Goal: Task Accomplishment & Management: Complete application form

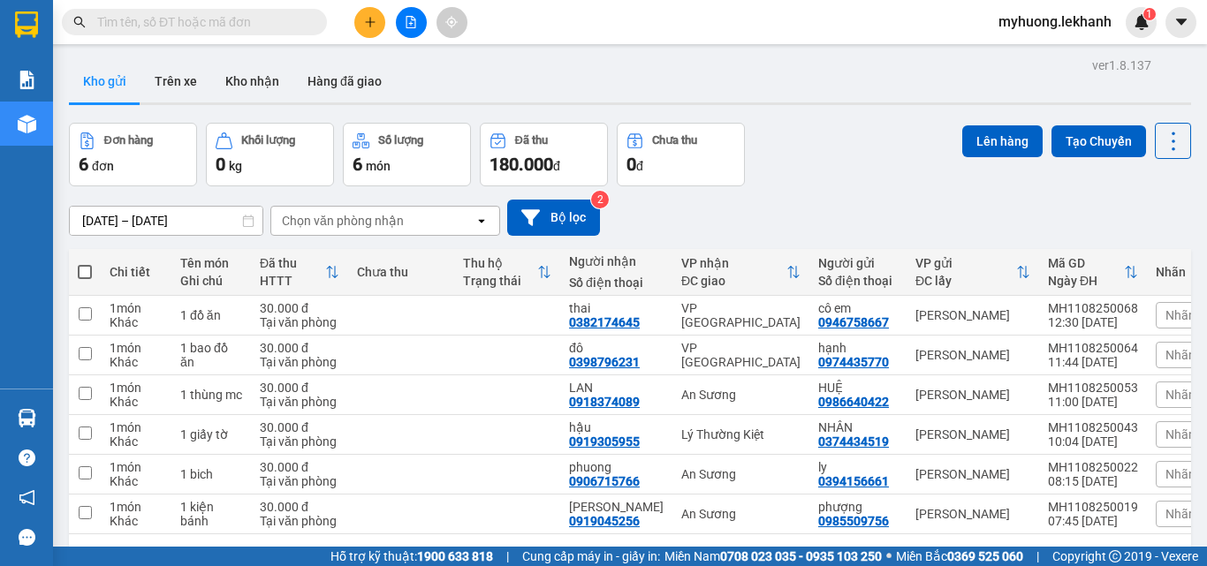
click at [375, 15] on button at bounding box center [369, 22] width 31 height 31
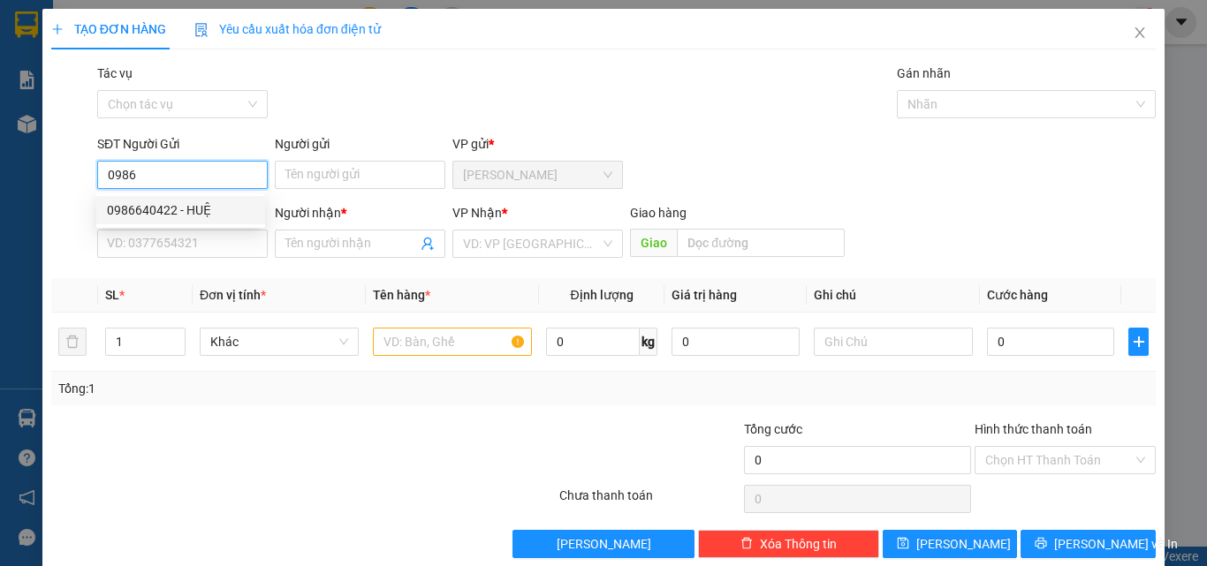
click at [212, 215] on div "0986640422 - HUỆ" at bounding box center [181, 210] width 148 height 19
type input "0986640422"
type input "HUỆ"
type input "0918374089"
type input "LAN"
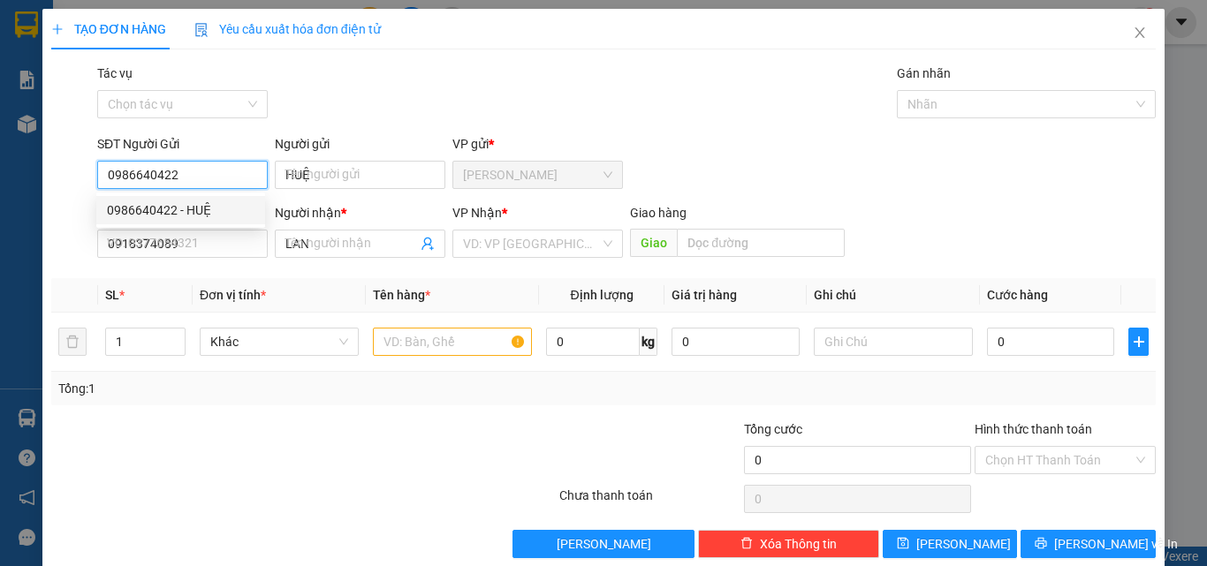
type input "30.000"
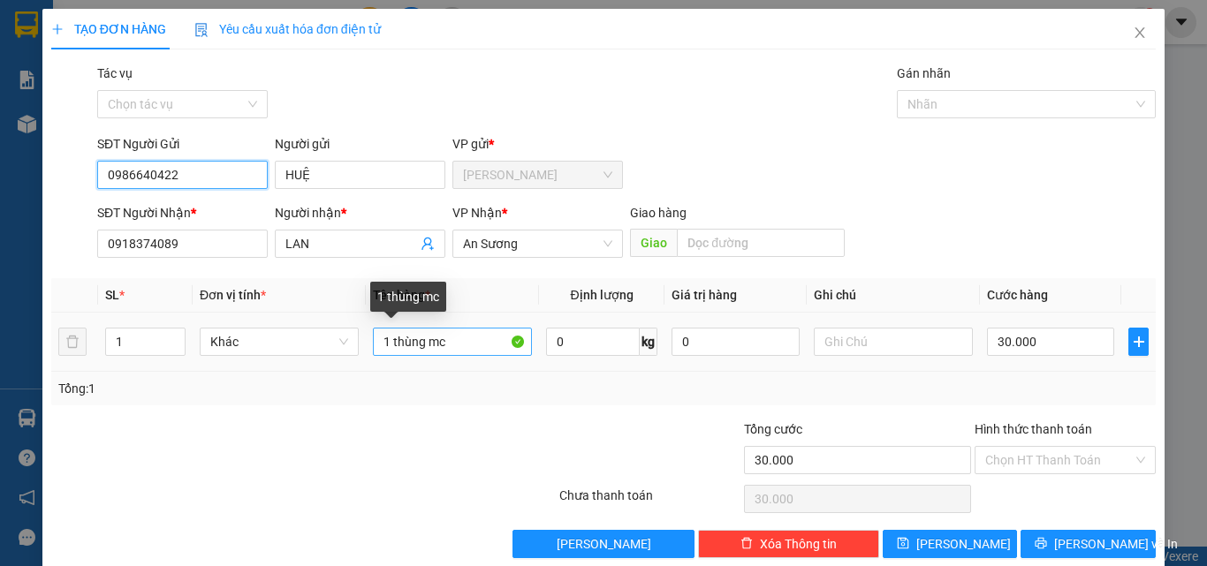
type input "0986640422"
click at [386, 343] on input "1 thùng mc" at bounding box center [452, 342] width 159 height 28
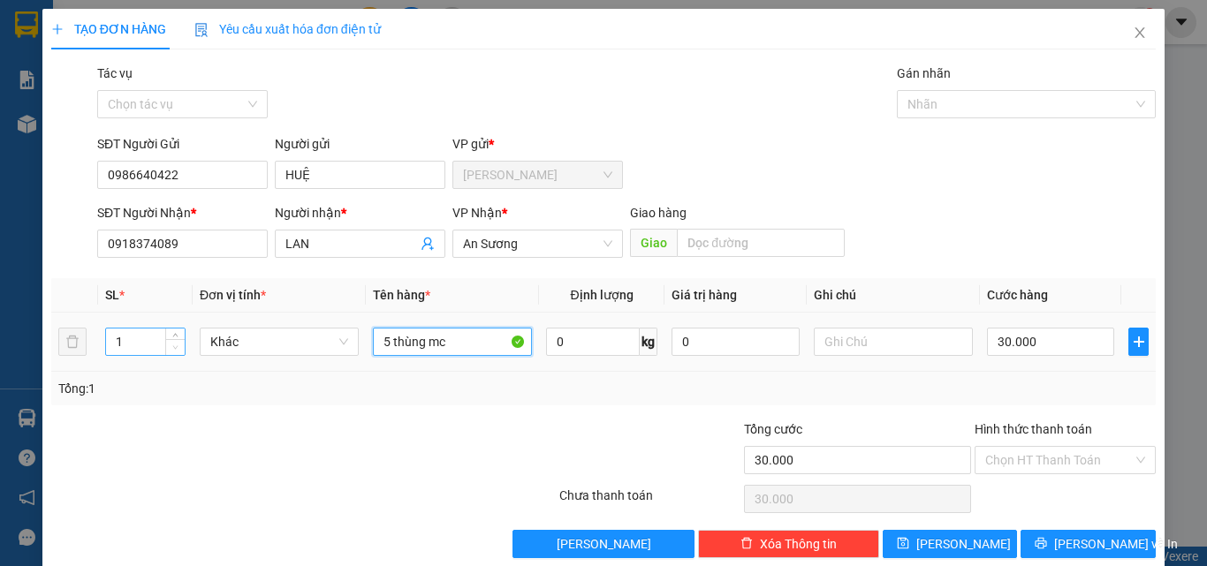
click at [168, 354] on span "Decrease Value" at bounding box center [174, 347] width 19 height 16
click at [178, 352] on span "Decrease Value" at bounding box center [174, 347] width 19 height 16
click at [181, 343] on span "Decrease Value" at bounding box center [174, 347] width 19 height 16
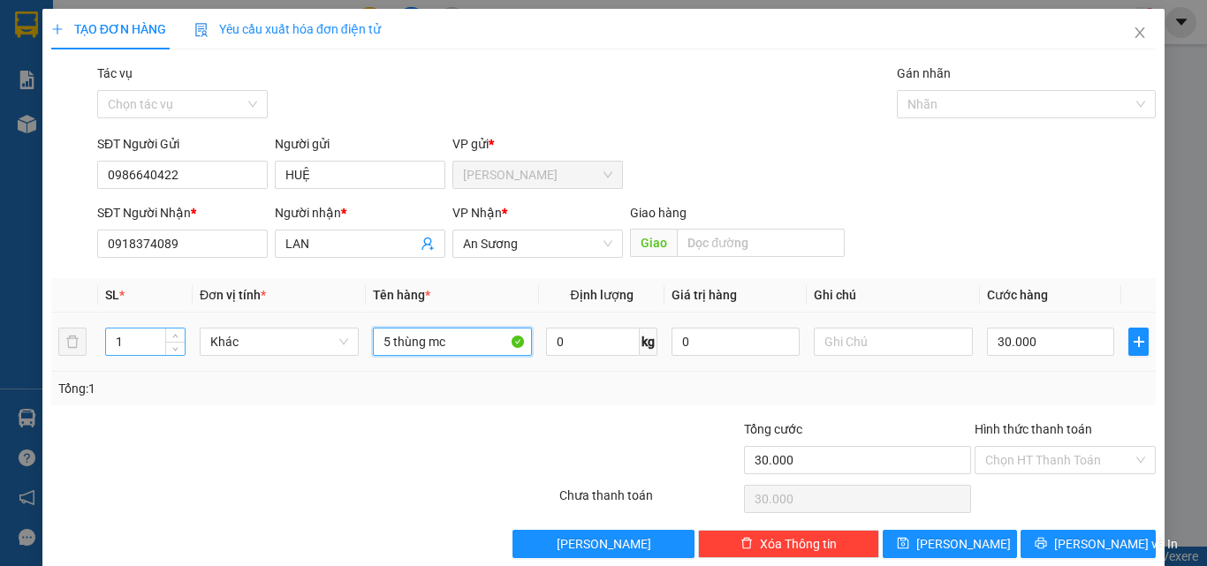
type input "5 thùng mc"
click at [170, 328] on div "1" at bounding box center [145, 342] width 80 height 28
click at [172, 332] on span "up" at bounding box center [175, 337] width 11 height 11
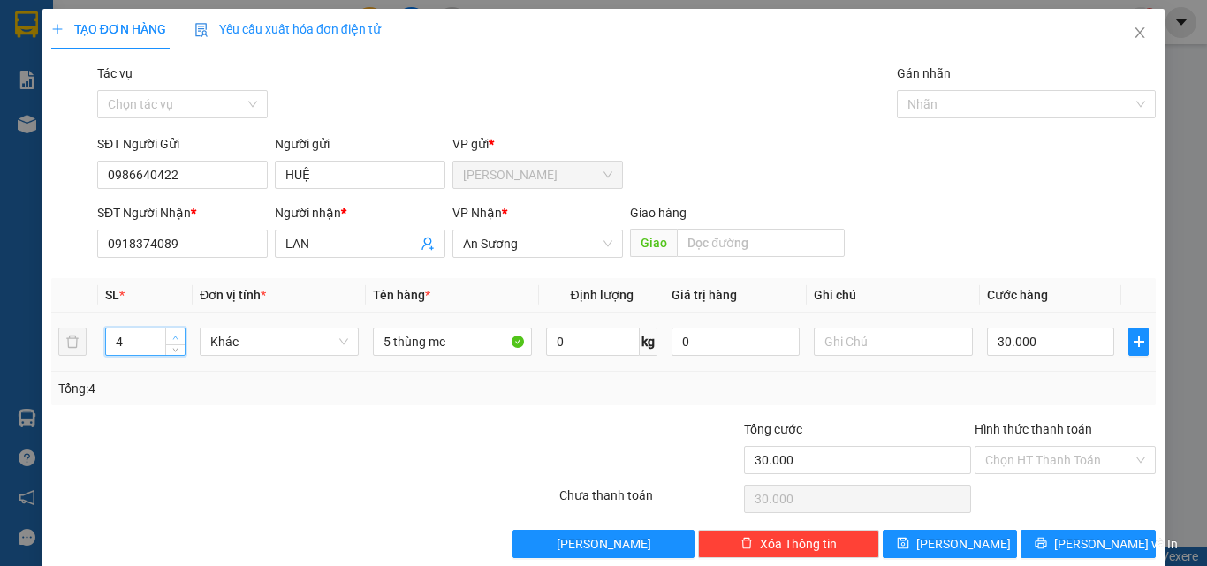
type input "5"
click at [172, 332] on span "up" at bounding box center [175, 337] width 11 height 11
click at [1068, 333] on input "30.000" at bounding box center [1050, 342] width 127 height 28
type input "1"
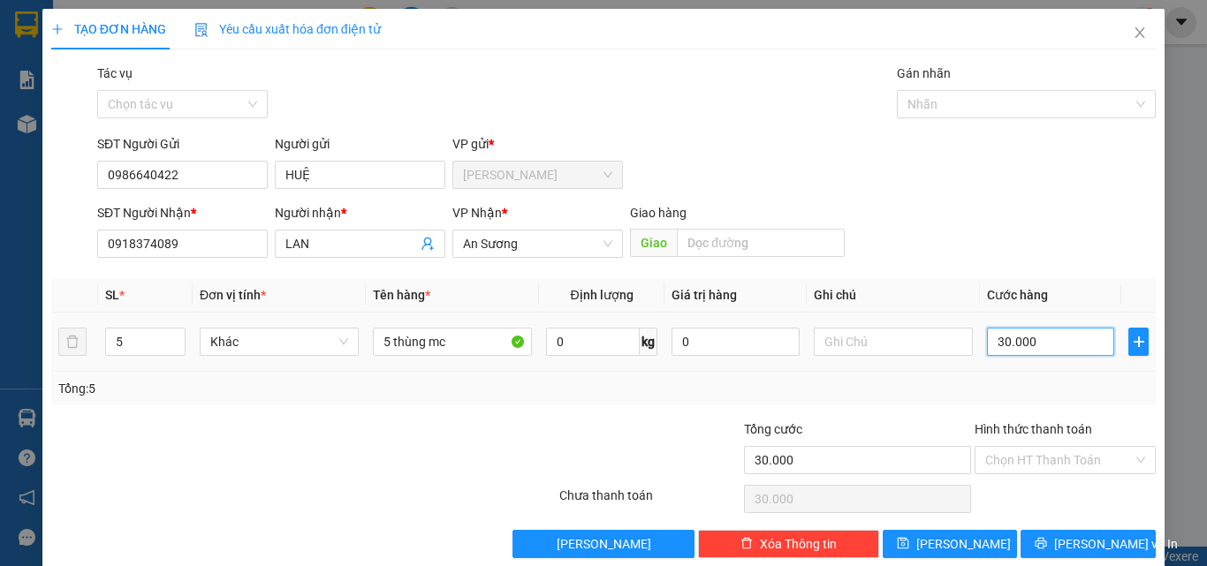
type input "1"
type input "10"
type input "100"
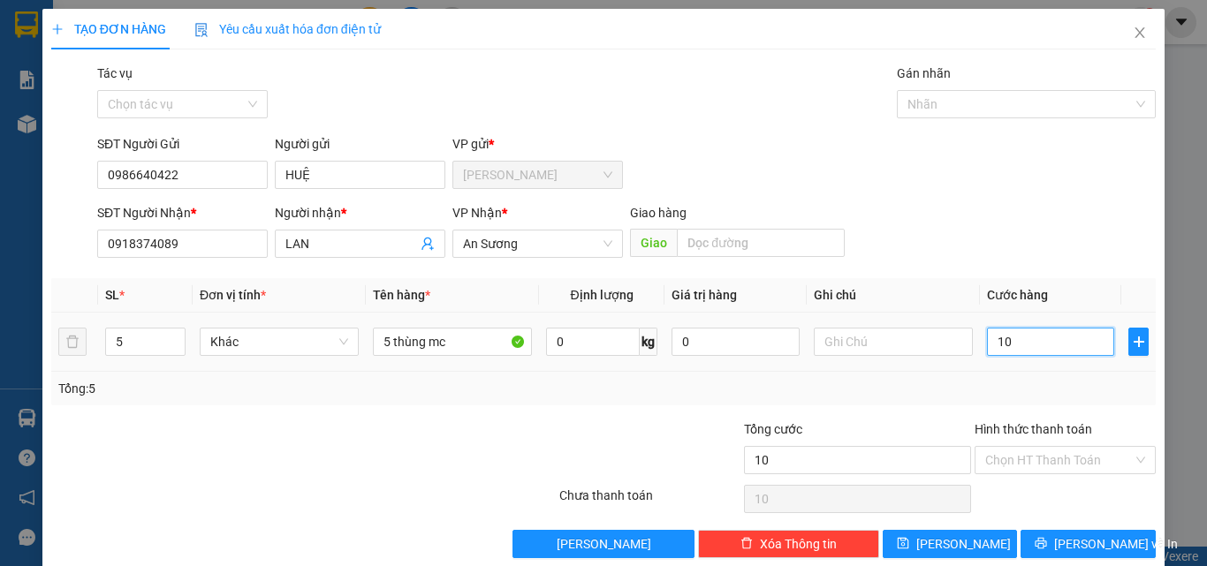
type input "100"
type input "100.000"
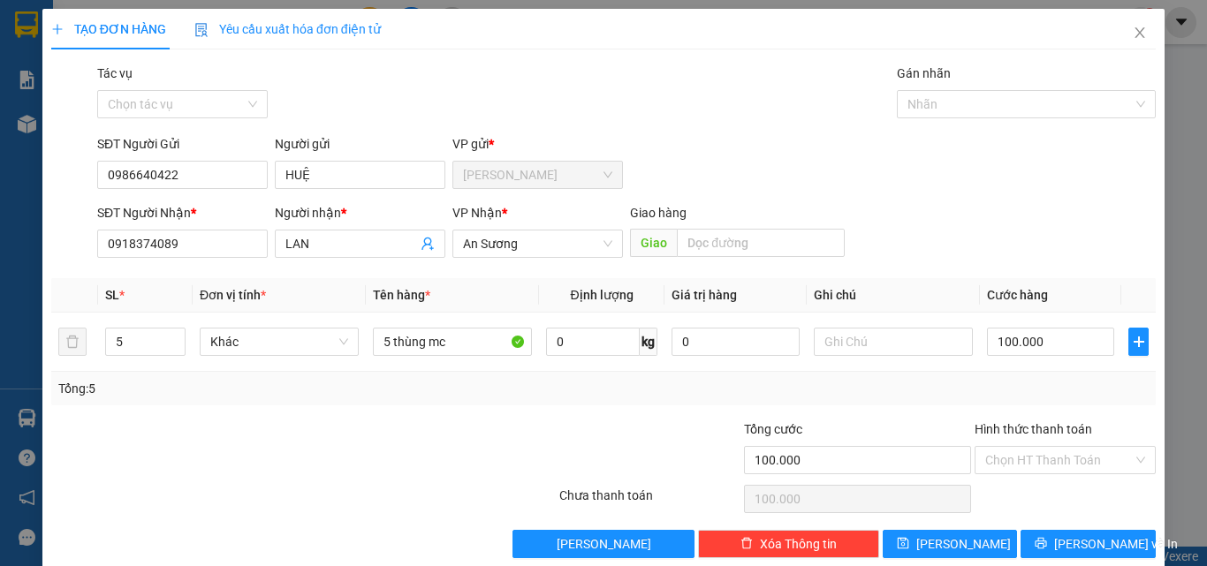
click at [1057, 231] on div "SĐT Người Nhận * 0918374089 Người nhận * LAN VP Nhận * An Sương Giao hàng Giao" at bounding box center [626, 234] width 1065 height 62
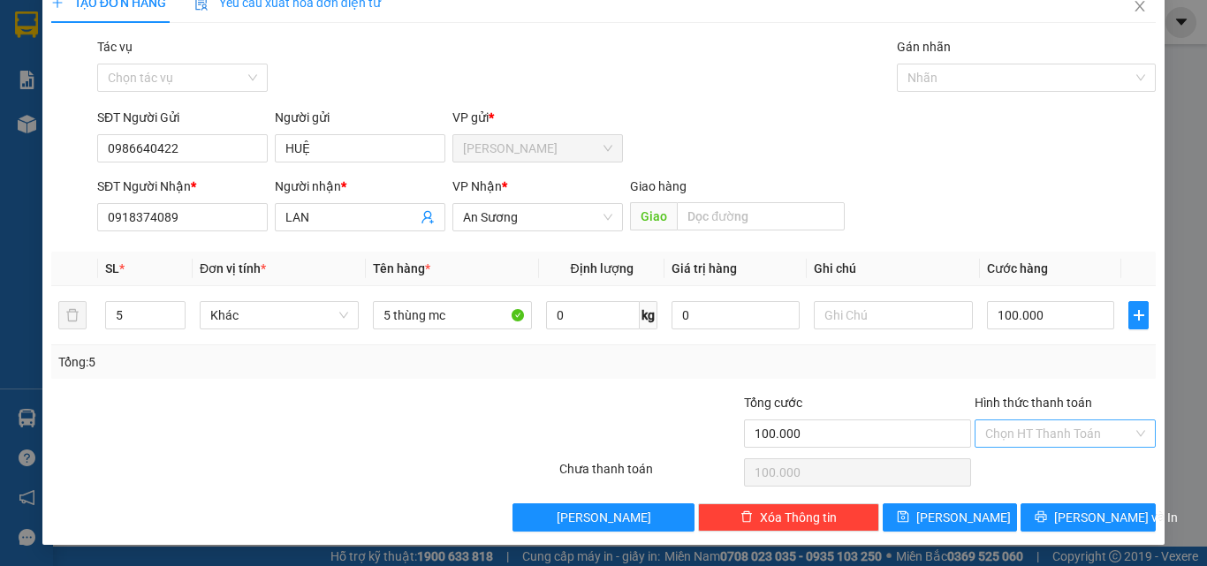
click at [1088, 431] on input "Hình thức thanh toán" at bounding box center [1059, 433] width 148 height 26
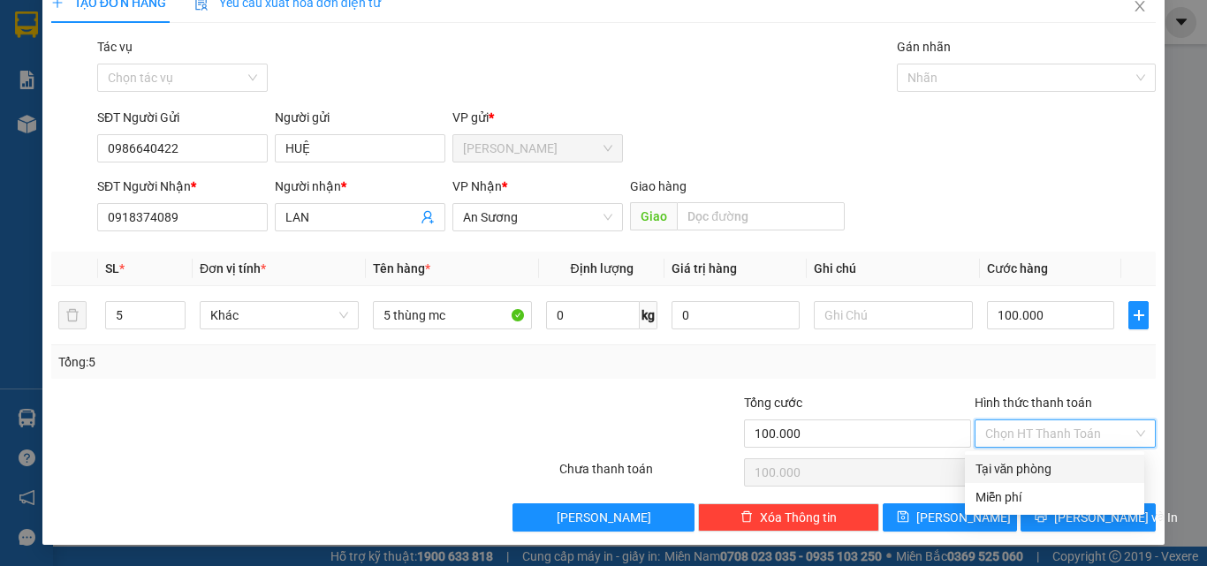
click at [1069, 469] on div "Tại văn phòng" at bounding box center [1054, 468] width 158 height 19
type input "0"
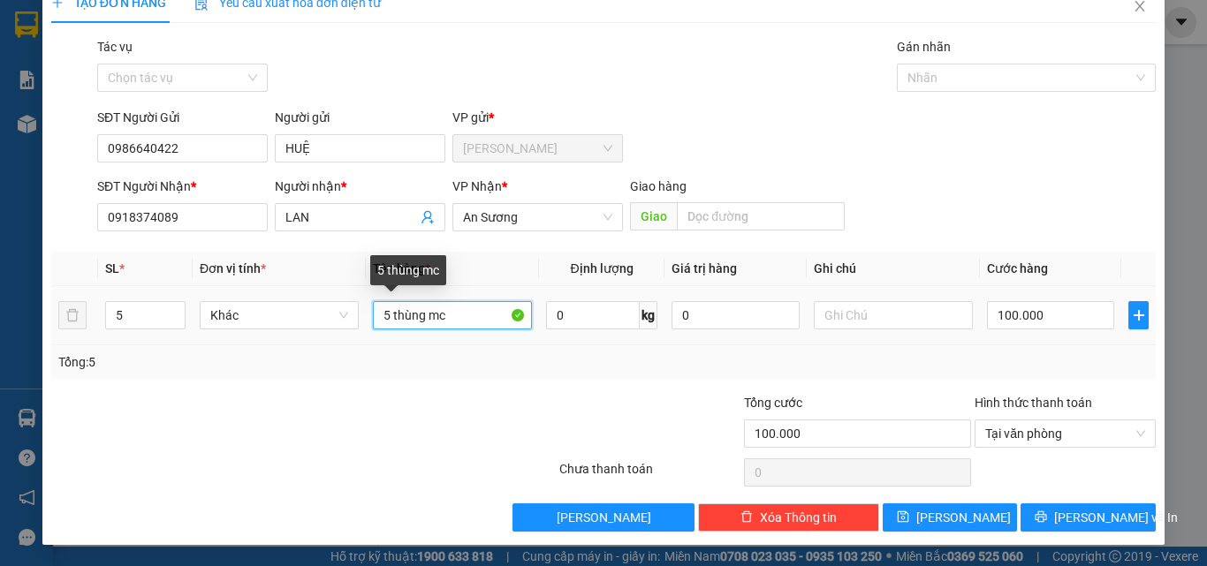
click at [474, 323] on input "5 thùng mc" at bounding box center [452, 315] width 159 height 28
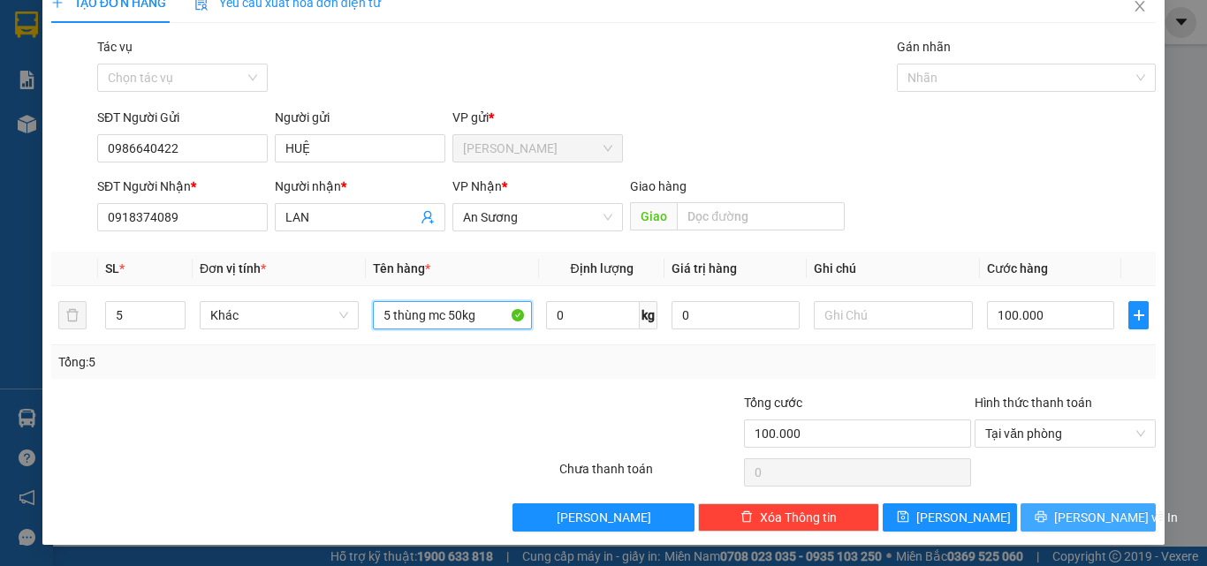
type input "5 thùng mc 50kg"
click at [1059, 504] on button "Lưu và In" at bounding box center [1087, 517] width 135 height 28
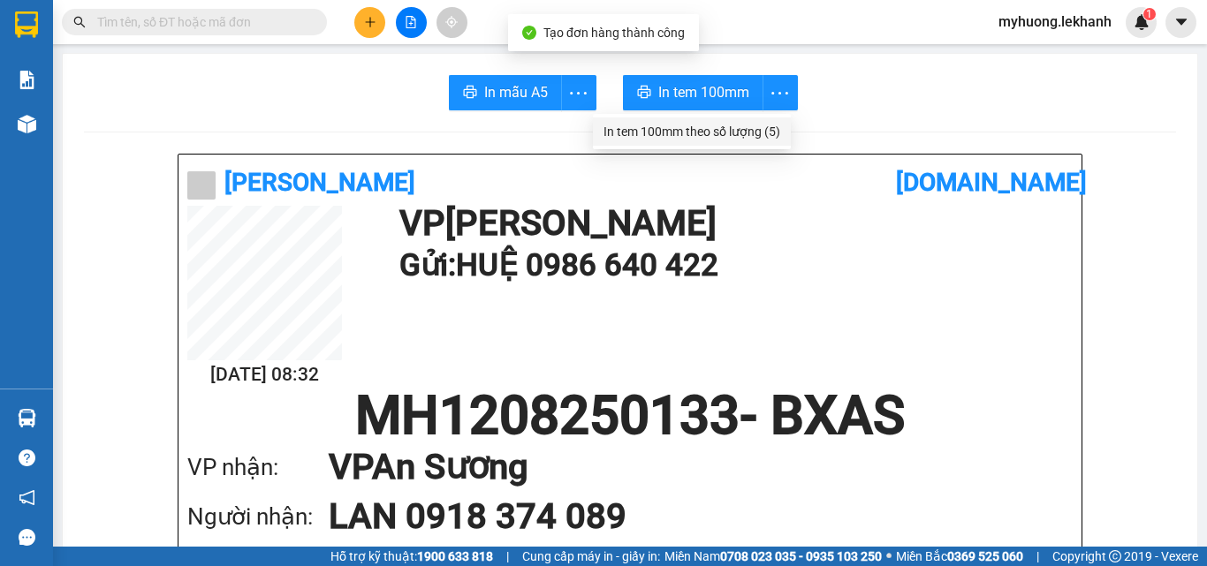
click at [735, 132] on div "In tem 100mm theo số lượng (5)" at bounding box center [691, 131] width 177 height 19
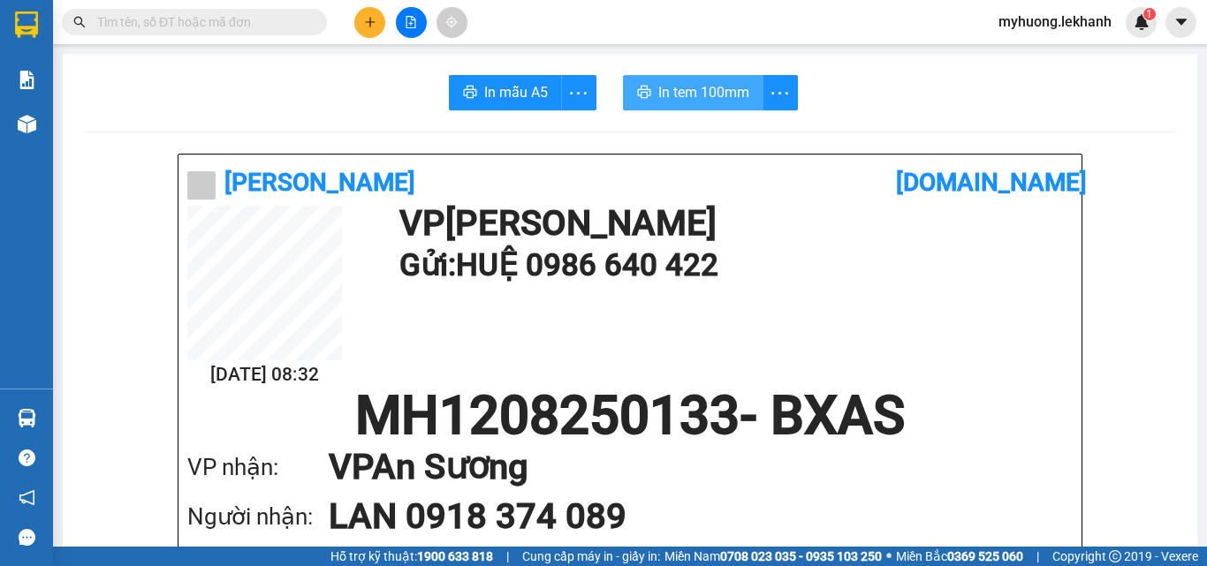
click at [740, 95] on span "In tem 100mm" at bounding box center [703, 92] width 91 height 22
